Goal: Navigation & Orientation: Find specific page/section

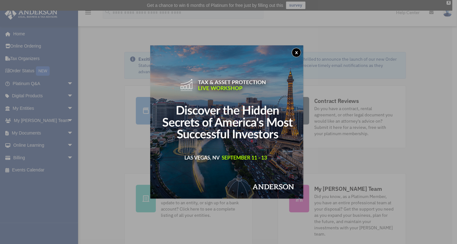
click at [299, 53] on button "x" at bounding box center [296, 52] width 9 height 9
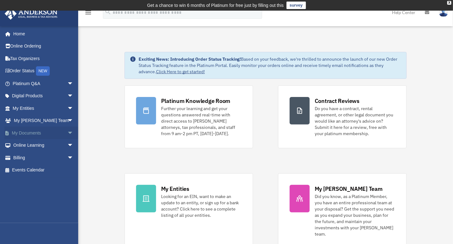
click at [67, 131] on span "arrow_drop_down" at bounding box center [73, 133] width 13 height 13
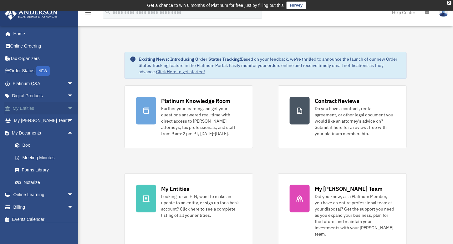
click at [67, 106] on span "arrow_drop_down" at bounding box center [73, 108] width 13 height 13
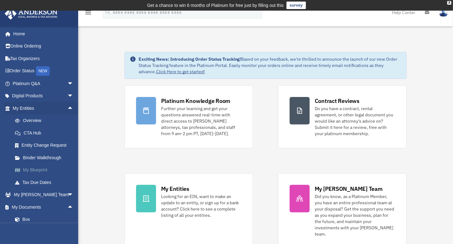
click at [35, 165] on link "My Blueprint" at bounding box center [46, 170] width 74 height 13
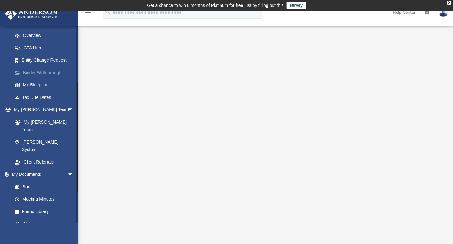
scroll to position [125, 0]
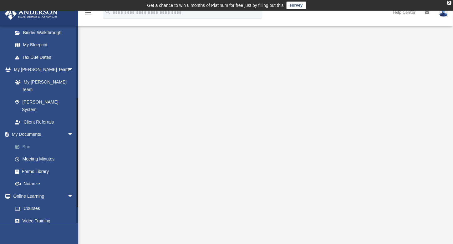
click at [20, 145] on span at bounding box center [20, 147] width 4 height 4
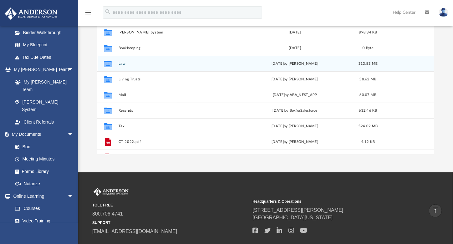
click at [129, 64] on button "Law" at bounding box center [176, 64] width 116 height 4
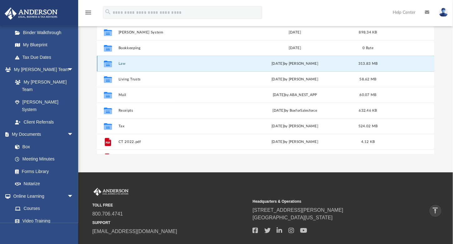
click at [129, 64] on button "Law" at bounding box center [176, 64] width 116 height 4
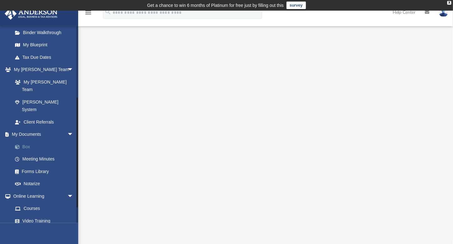
click at [28, 140] on link "Box" at bounding box center [46, 146] width 74 height 13
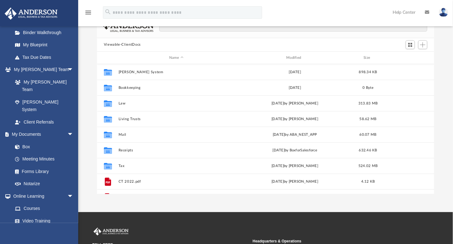
scroll to position [67, 0]
